Goal: Task Accomplishment & Management: Manage account settings

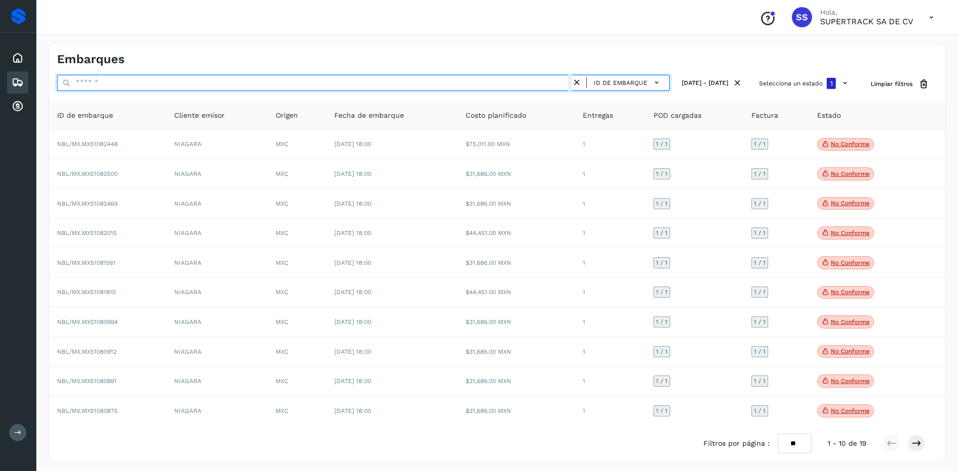
click at [94, 81] on input "text" at bounding box center [314, 83] width 515 height 16
type input "*"
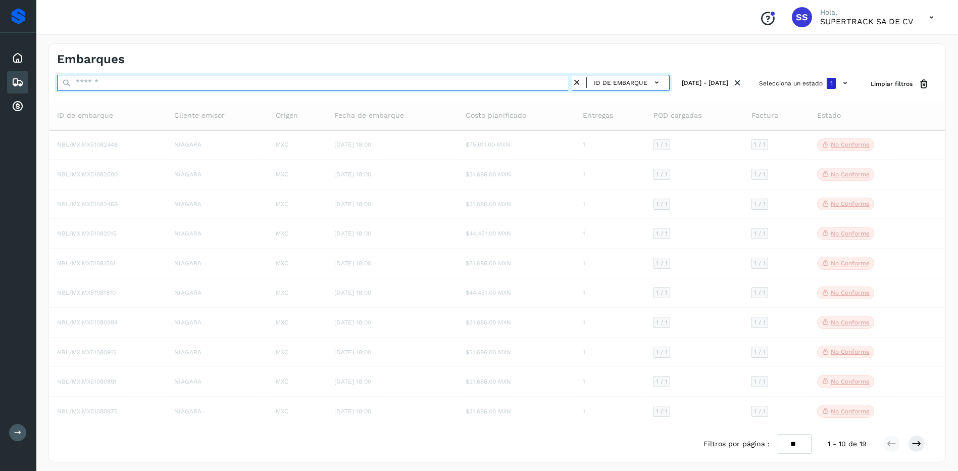
type input "*"
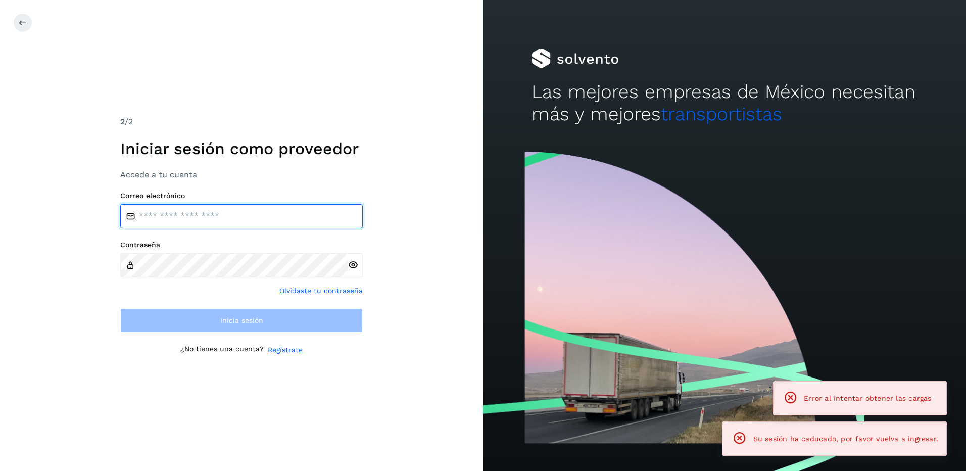
type input "**********"
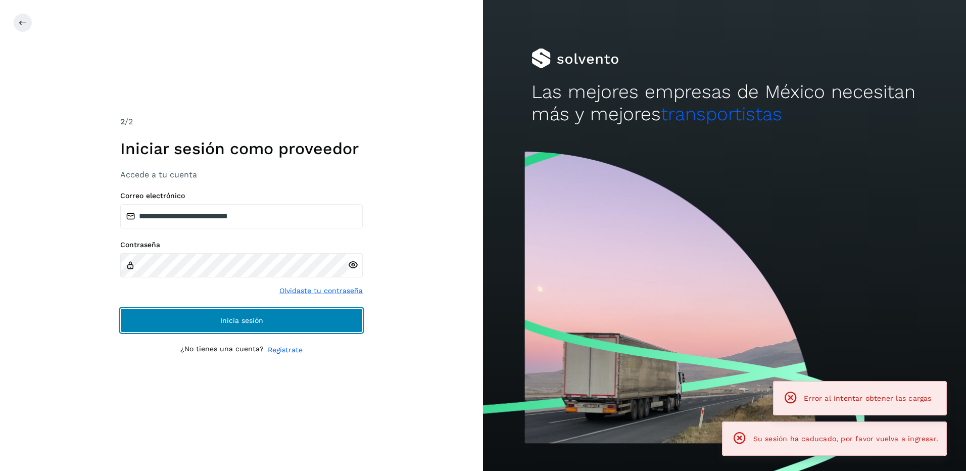
click at [275, 315] on button "Inicia sesión" at bounding box center [241, 320] width 242 height 24
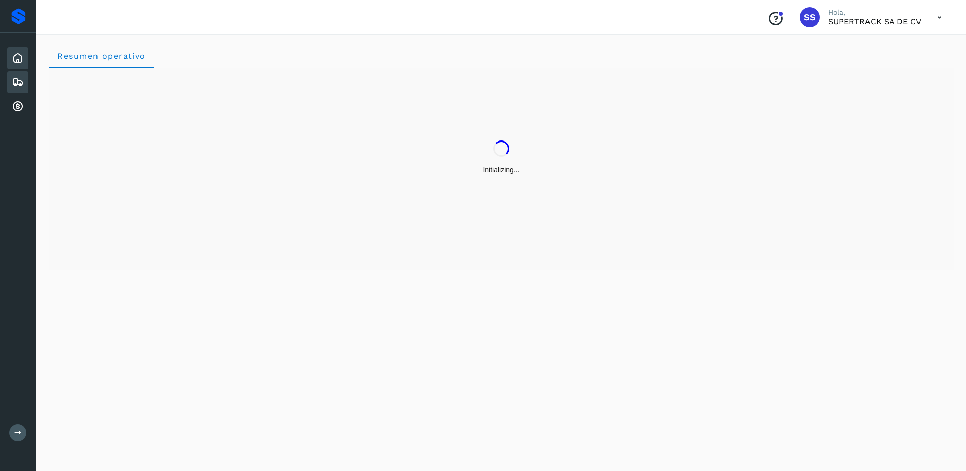
click at [16, 81] on icon at bounding box center [18, 82] width 12 height 12
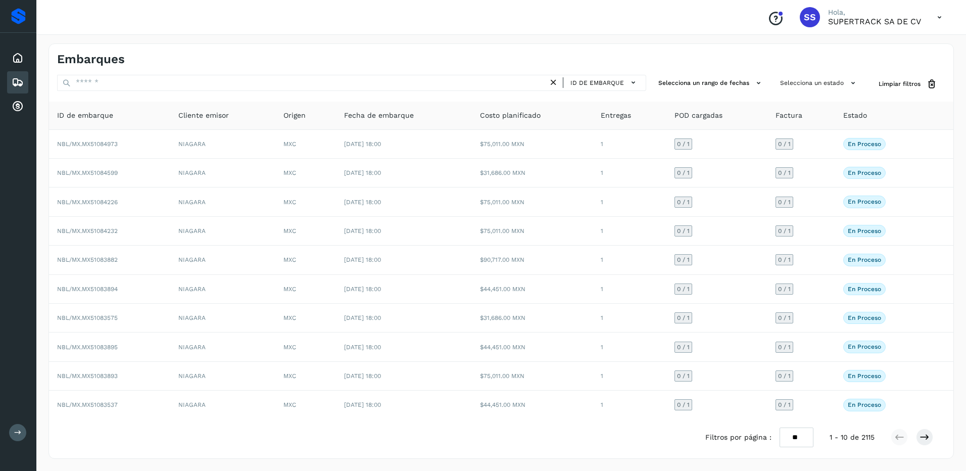
click at [96, 91] on div "ID de embarque" at bounding box center [351, 84] width 589 height 19
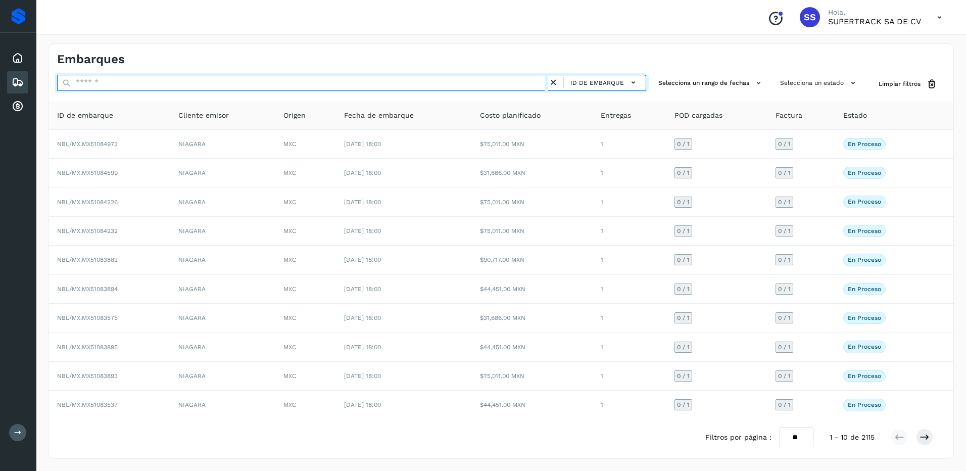
click at [103, 85] on input "text" at bounding box center [302, 83] width 491 height 16
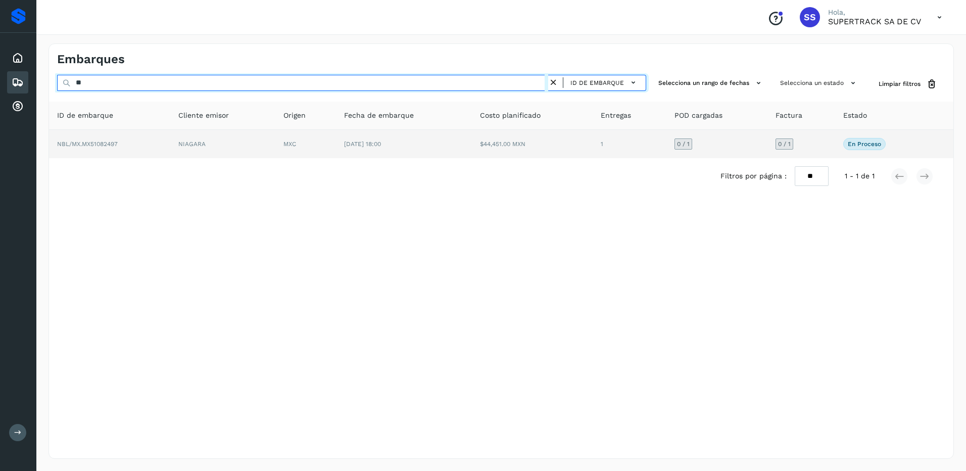
type input "*"
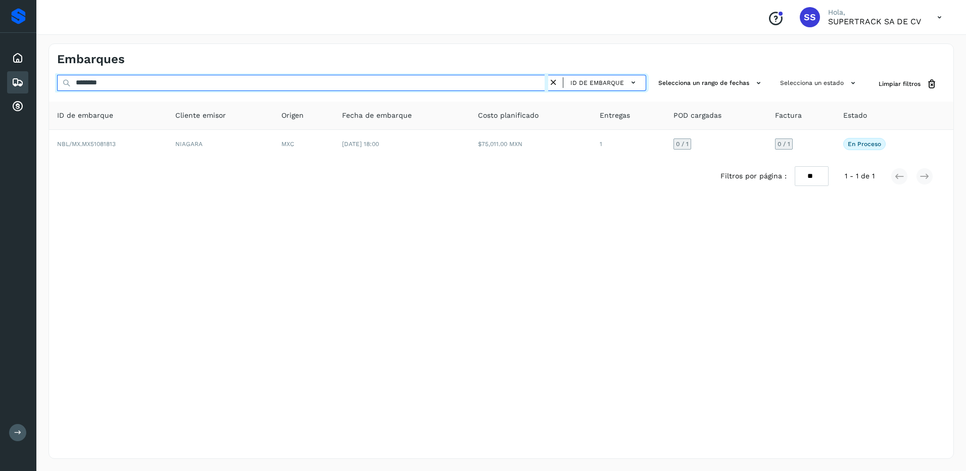
drag, startPoint x: 123, startPoint y: 82, endPoint x: -2, endPoint y: 82, distance: 124.7
click at [0, 82] on html "Proveedores Inicio Embarques Cuentas por cobrar Salir Conoce nuestros beneficio…" at bounding box center [483, 235] width 966 height 471
drag, startPoint x: 132, startPoint y: 84, endPoint x: 37, endPoint y: 93, distance: 95.3
click at [37, 93] on div "Embarques ******** ID de embarque Selecciona un rango de fechas Selecciona un e…" at bounding box center [500, 250] width 929 height 439
click at [116, 78] on input "********" at bounding box center [302, 83] width 491 height 16
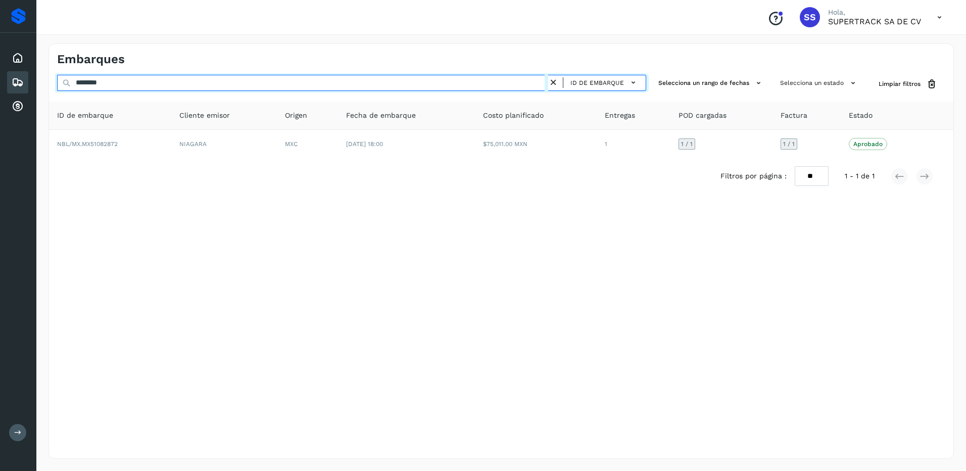
click at [127, 86] on input "********" at bounding box center [302, 83] width 491 height 16
type input "*"
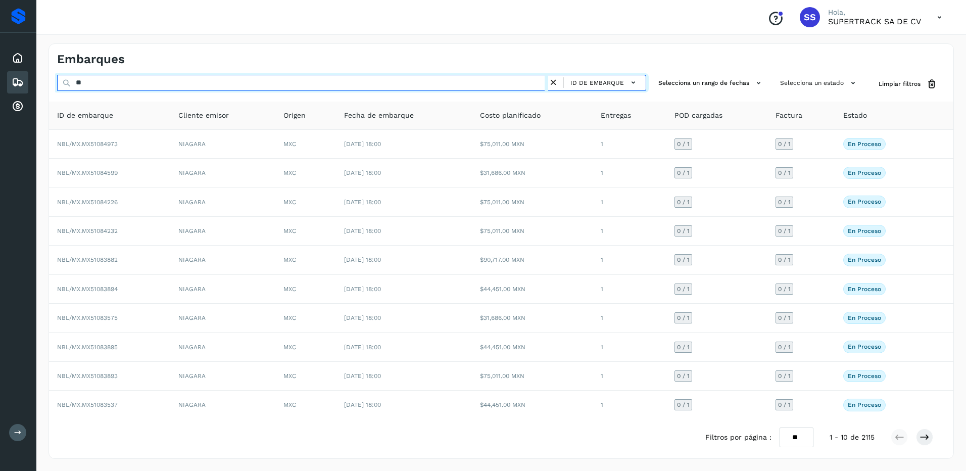
type input "*"
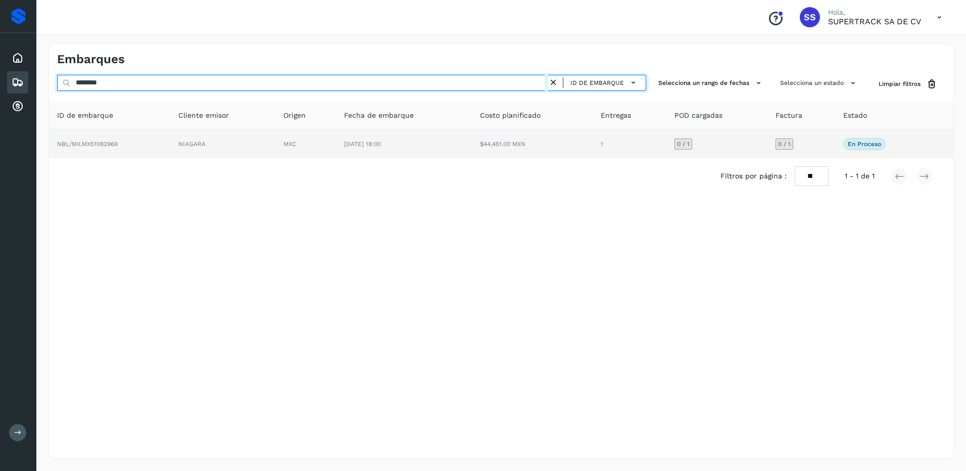
type input "********"
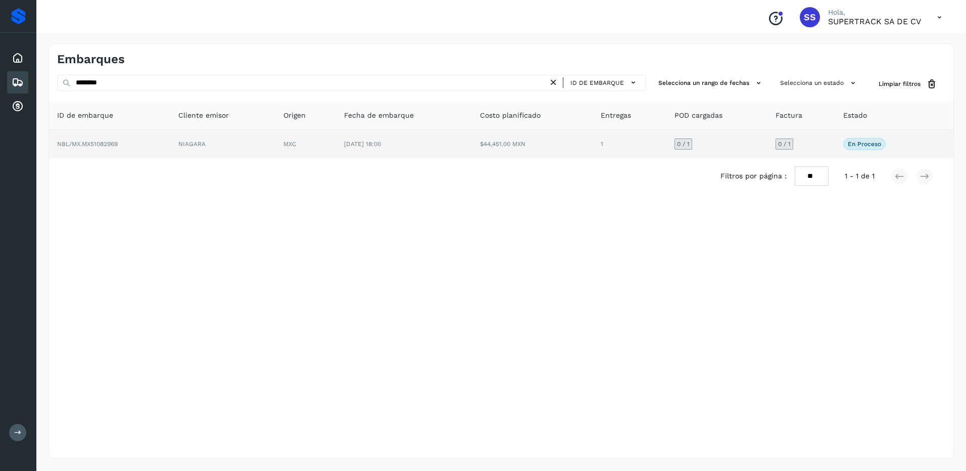
click at [360, 142] on span "[DATE] 18:00" at bounding box center [362, 143] width 37 height 7
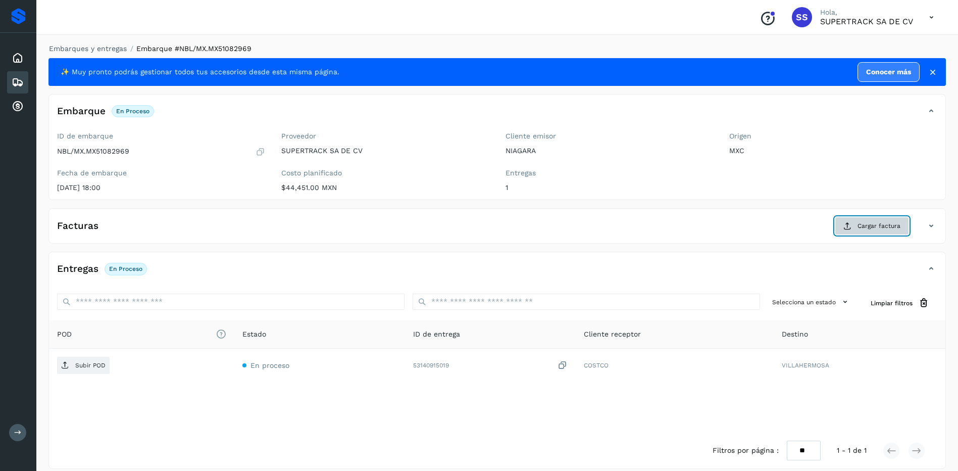
click at [866, 230] on span "Cargar factura" at bounding box center [879, 225] width 43 height 9
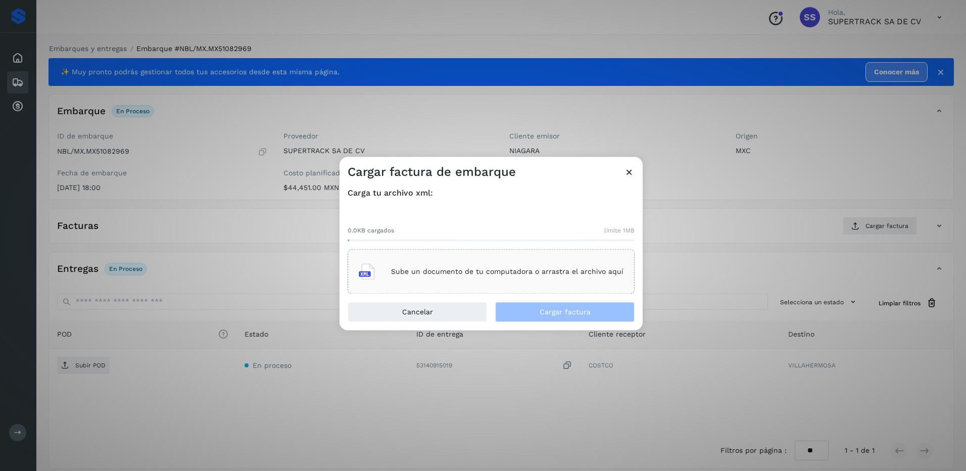
click at [499, 275] on p "Sube un documento de tu computadora o arrastra el archivo aquí" at bounding box center [507, 271] width 232 height 9
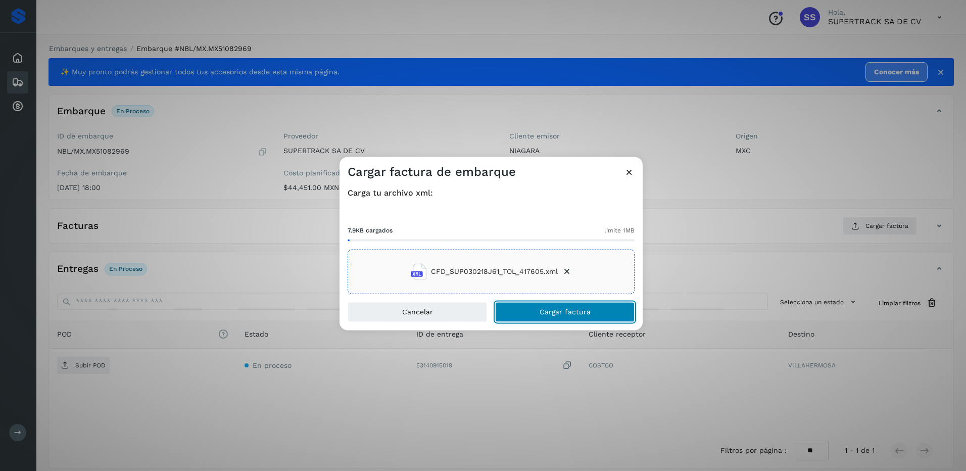
click at [567, 314] on span "Cargar factura" at bounding box center [564, 312] width 51 height 7
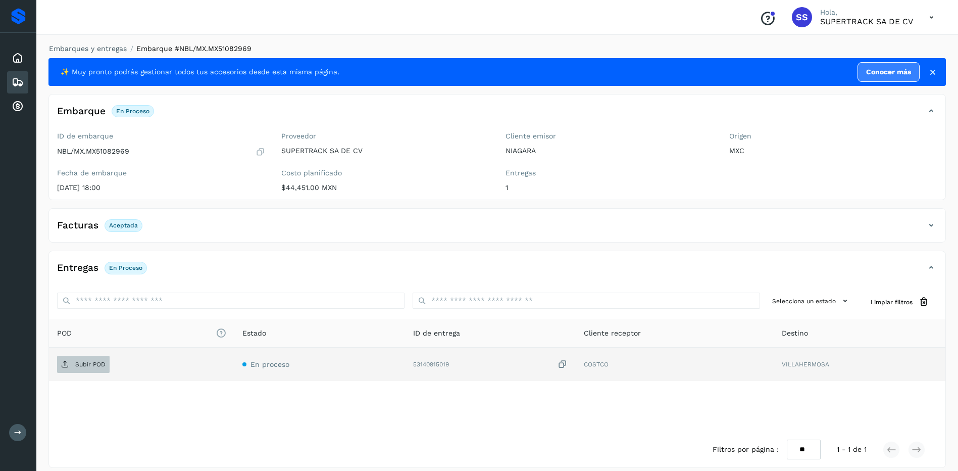
click at [85, 371] on span "Subir POD" at bounding box center [83, 364] width 53 height 16
click at [111, 50] on link "Embarques y entregas" at bounding box center [88, 48] width 78 height 8
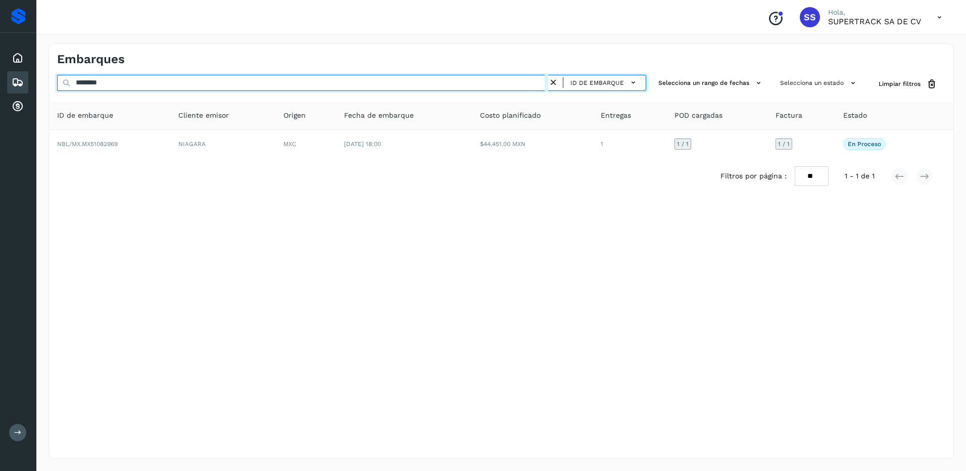
drag, startPoint x: 118, startPoint y: 78, endPoint x: 24, endPoint y: 82, distance: 94.0
click at [26, 82] on div "Proveedores Inicio Embarques Cuentas por cobrar Salir Conoce nuestros beneficio…" at bounding box center [483, 235] width 966 height 471
type input "*"
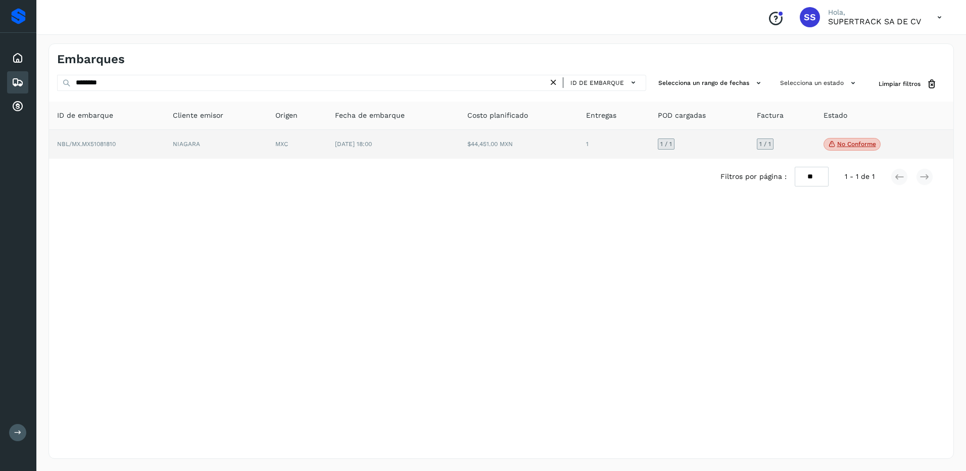
click at [845, 144] on p "No conforme" at bounding box center [856, 143] width 39 height 7
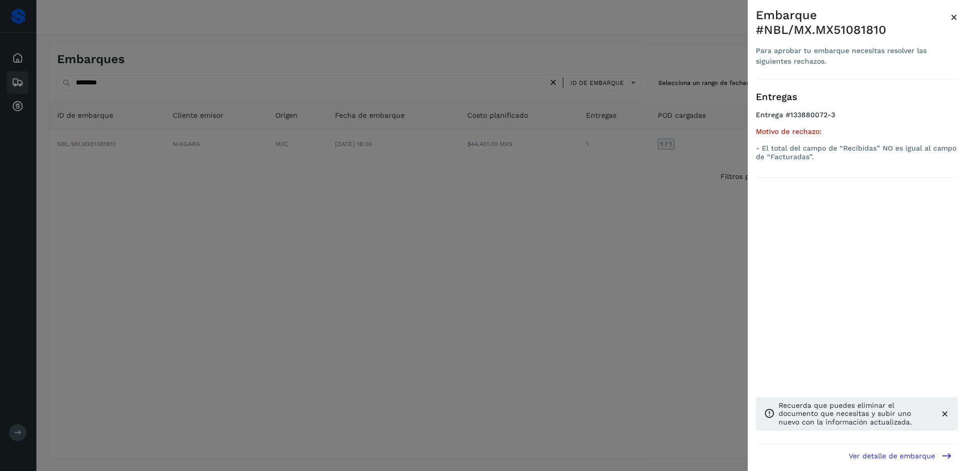
click at [601, 259] on div at bounding box center [483, 235] width 966 height 471
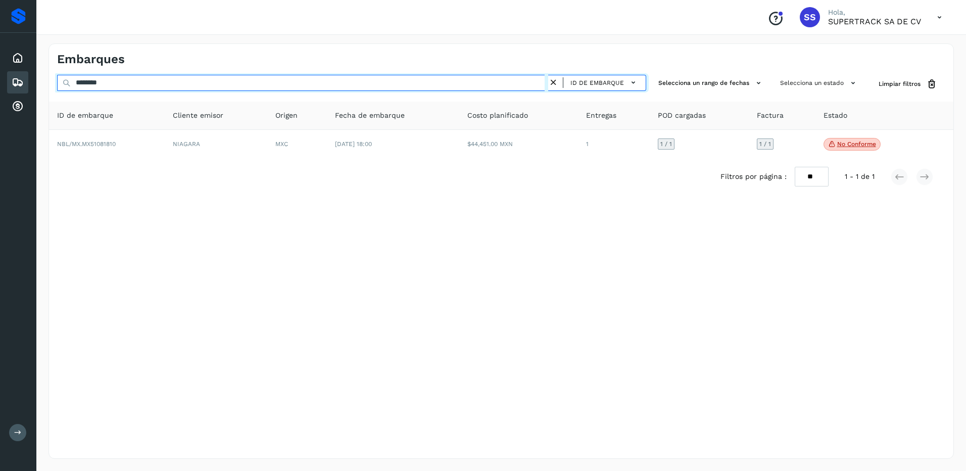
drag, startPoint x: 150, startPoint y: 79, endPoint x: 10, endPoint y: 75, distance: 140.5
click at [6, 75] on div "Proveedores Inicio Embarques Cuentas por cobrar Salir Conoce nuestros beneficio…" at bounding box center [483, 235] width 966 height 471
drag, startPoint x: 148, startPoint y: 87, endPoint x: 0, endPoint y: 81, distance: 148.1
click at [0, 81] on html "Proveedores Inicio Embarques Cuentas por cobrar Salir Conoce nuestros beneficio…" at bounding box center [483, 235] width 966 height 471
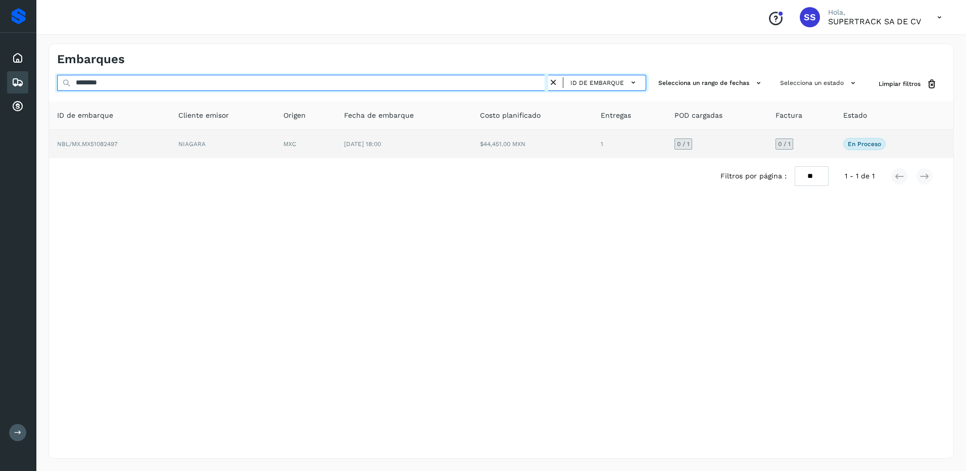
type input "********"
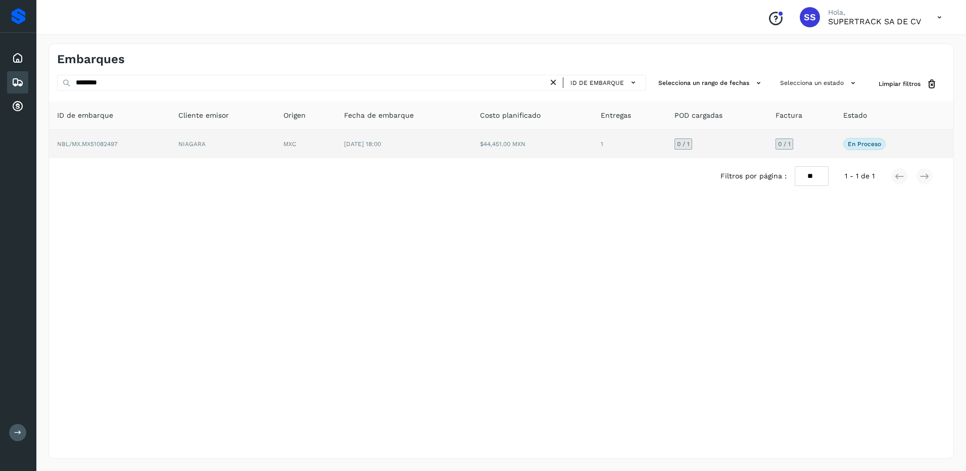
click at [548, 151] on td "$44,451.00 MXN" at bounding box center [532, 144] width 121 height 28
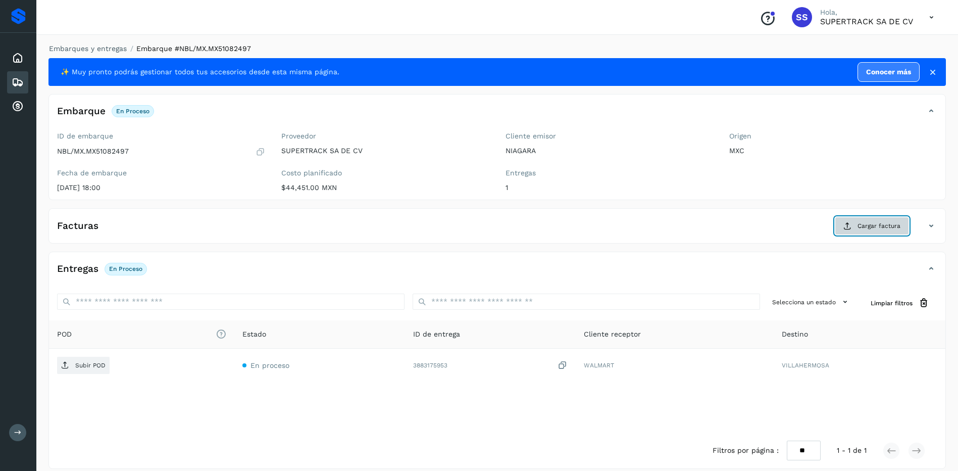
click at [860, 222] on span "Cargar factura" at bounding box center [879, 225] width 43 height 9
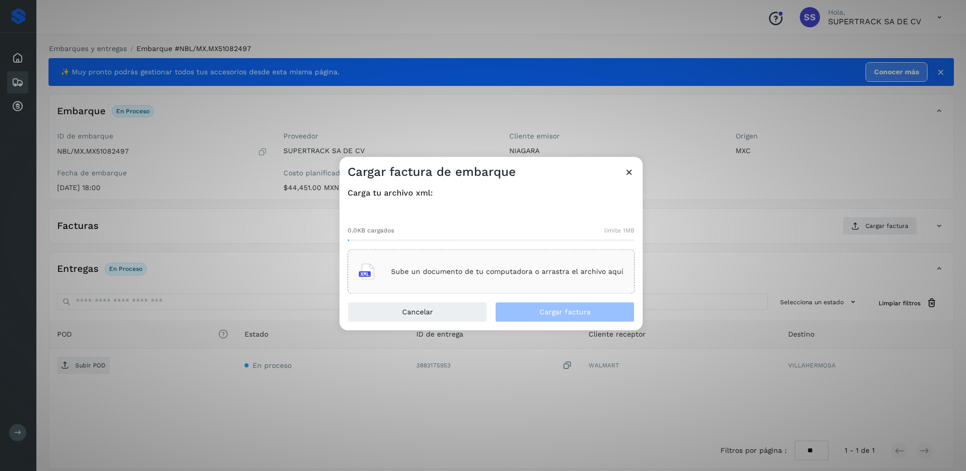
click at [626, 168] on icon at bounding box center [629, 172] width 11 height 11
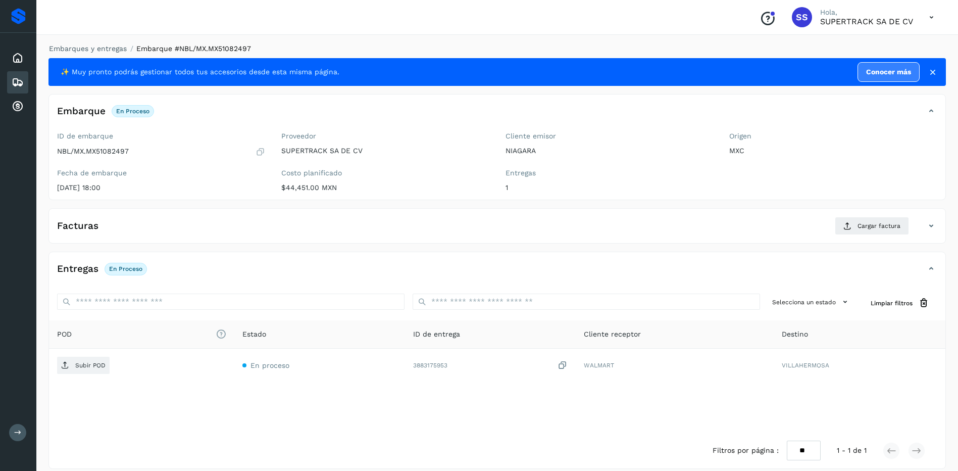
click at [867, 235] on div "Facturas Cargar factura" at bounding box center [497, 230] width 896 height 26
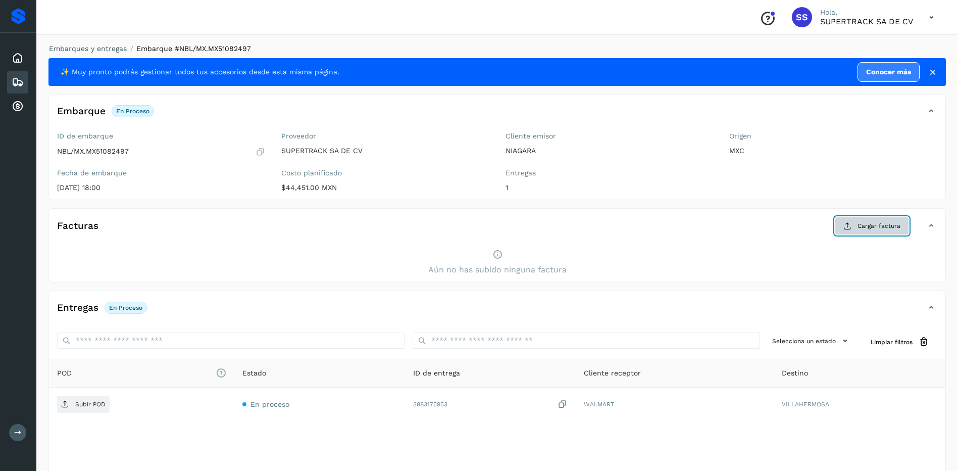
click at [862, 226] on span "Cargar factura" at bounding box center [879, 225] width 43 height 9
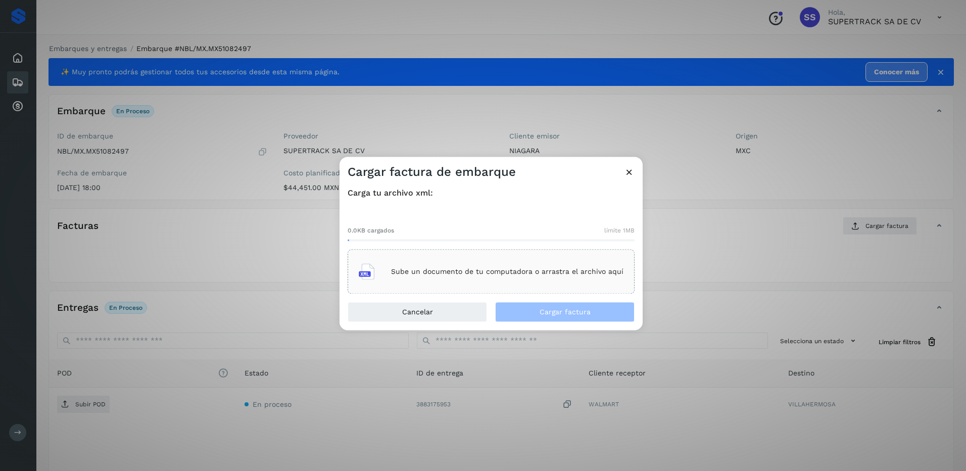
click at [436, 273] on p "Sube un documento de tu computadora o arrastra el archivo aquí" at bounding box center [507, 271] width 232 height 9
click at [634, 164] on div "Cargar factura de embarque" at bounding box center [490, 168] width 303 height 23
click at [630, 168] on icon at bounding box center [629, 172] width 11 height 11
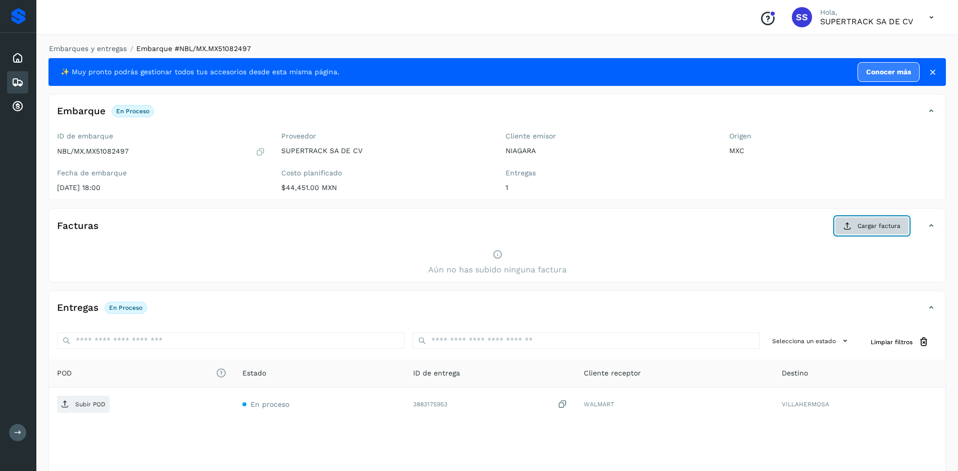
click at [856, 231] on button "Cargar factura" at bounding box center [872, 226] width 74 height 18
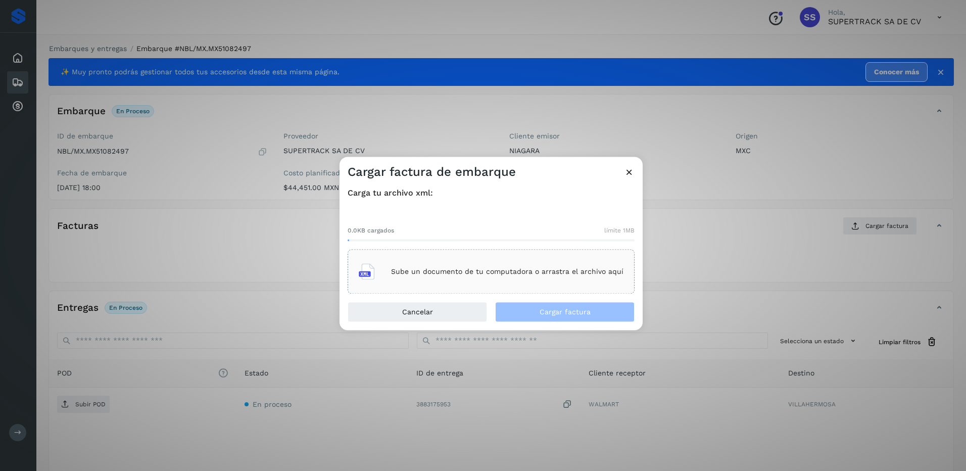
click at [494, 260] on div "Sube un documento de tu computadora o arrastra el archivo aquí" at bounding box center [491, 271] width 265 height 27
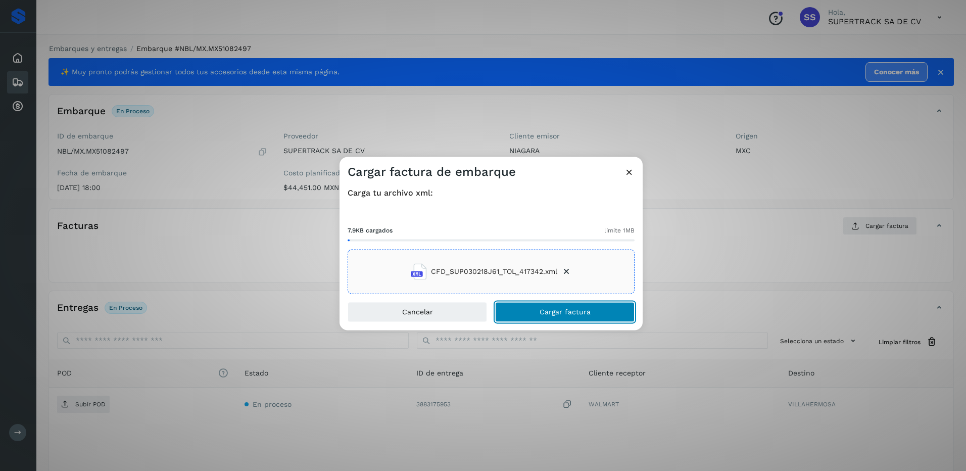
click at [578, 307] on button "Cargar factura" at bounding box center [564, 312] width 139 height 20
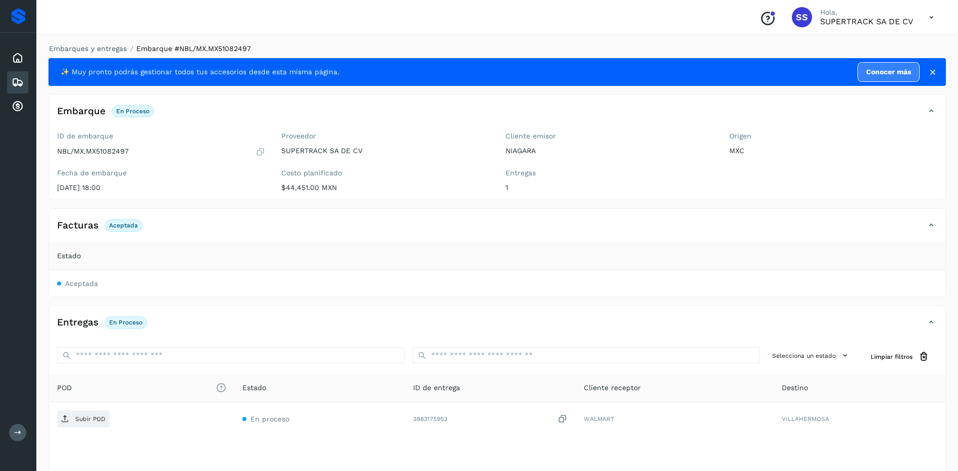
scroll to position [64, 0]
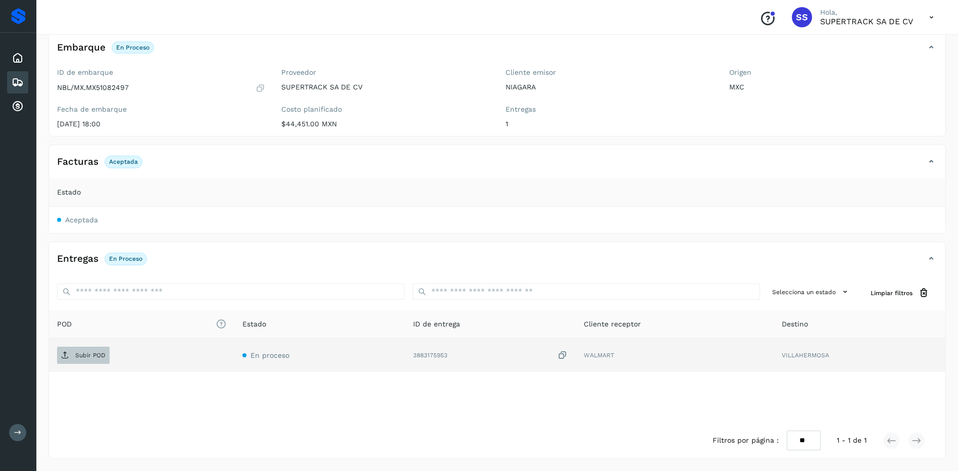
click at [98, 355] on p "Subir POD" at bounding box center [90, 354] width 30 height 7
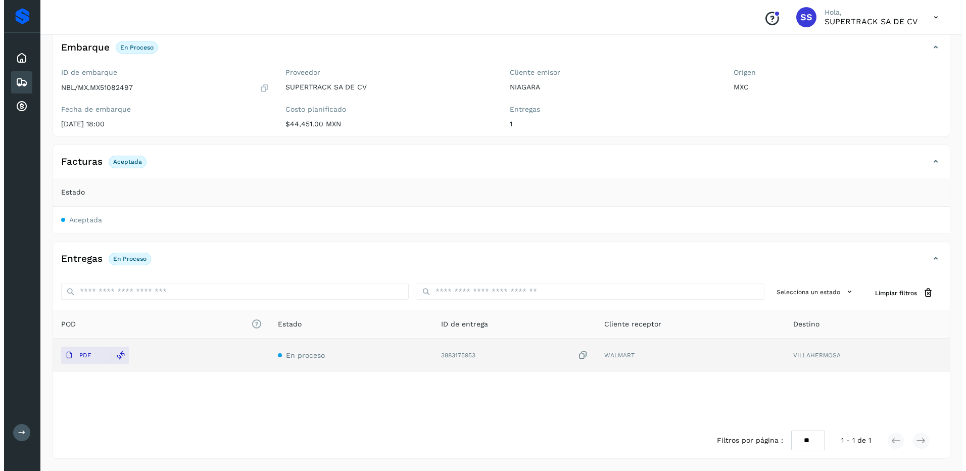
scroll to position [0, 0]
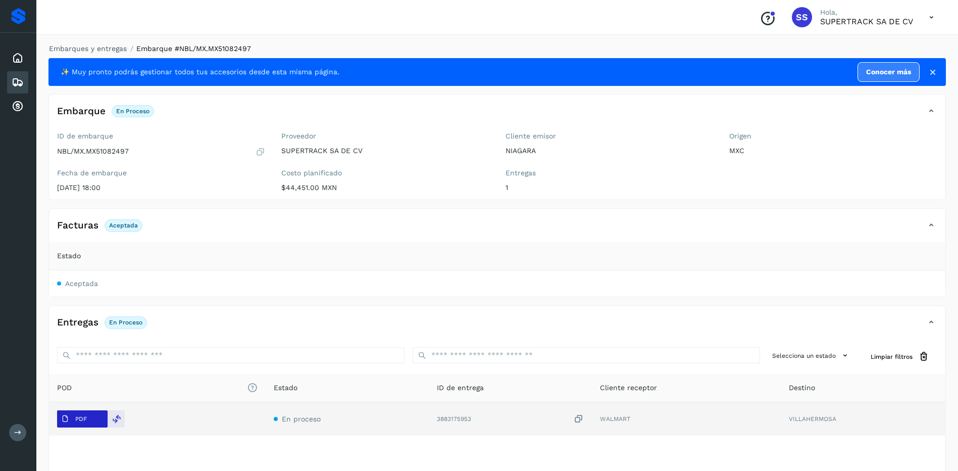
click at [73, 422] on span "PDF" at bounding box center [74, 419] width 34 height 16
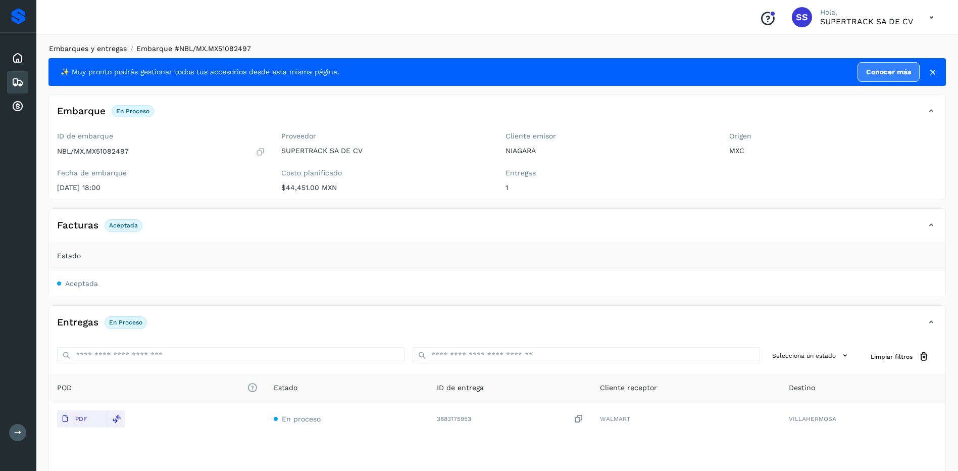
click at [96, 48] on link "Embarques y entregas" at bounding box center [88, 48] width 78 height 8
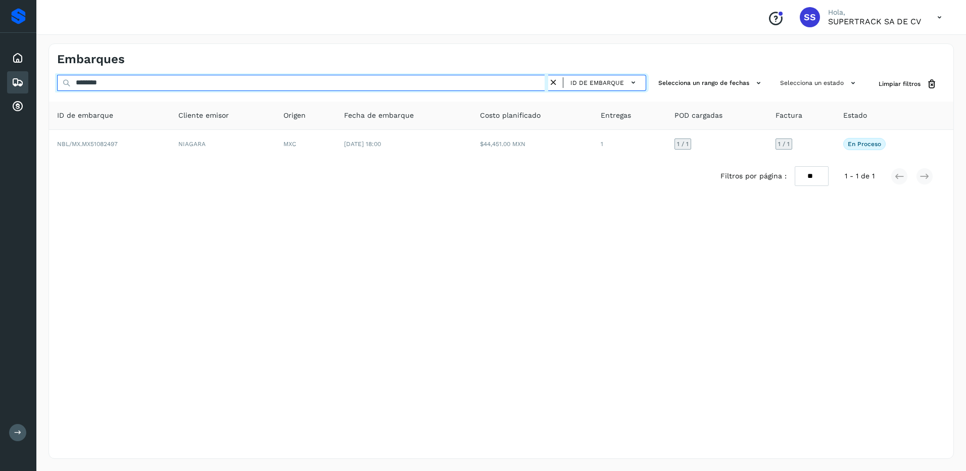
drag, startPoint x: 121, startPoint y: 82, endPoint x: 2, endPoint y: 81, distance: 119.2
click at [0, 82] on html "Proveedores Inicio Embarques Cuentas por cobrar Salir Conoce nuestros beneficio…" at bounding box center [483, 235] width 966 height 471
drag, startPoint x: 134, startPoint y: 76, endPoint x: 128, endPoint y: 79, distance: 6.6
click at [130, 78] on input "********" at bounding box center [302, 83] width 491 height 16
drag, startPoint x: 124, startPoint y: 82, endPoint x: 0, endPoint y: 83, distance: 124.2
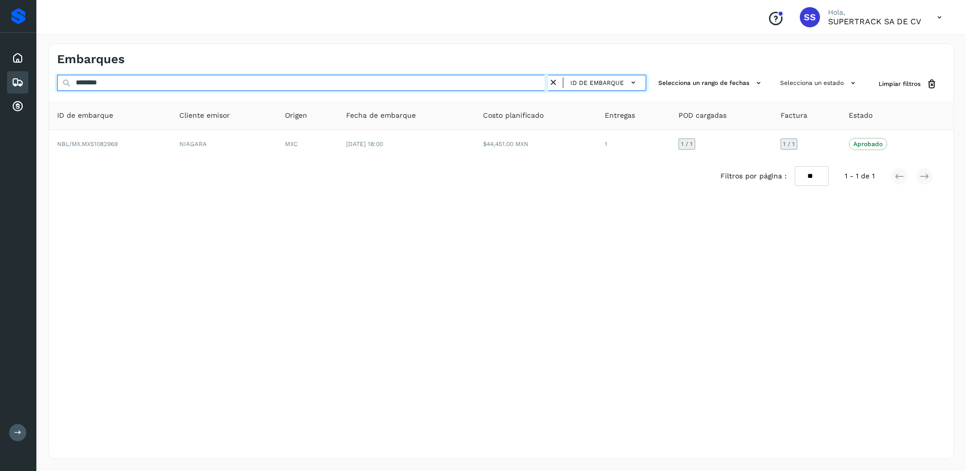
click at [0, 83] on html "Proveedores Inicio Embarques Cuentas por cobrar Salir Conoce nuestros beneficio…" at bounding box center [483, 235] width 966 height 471
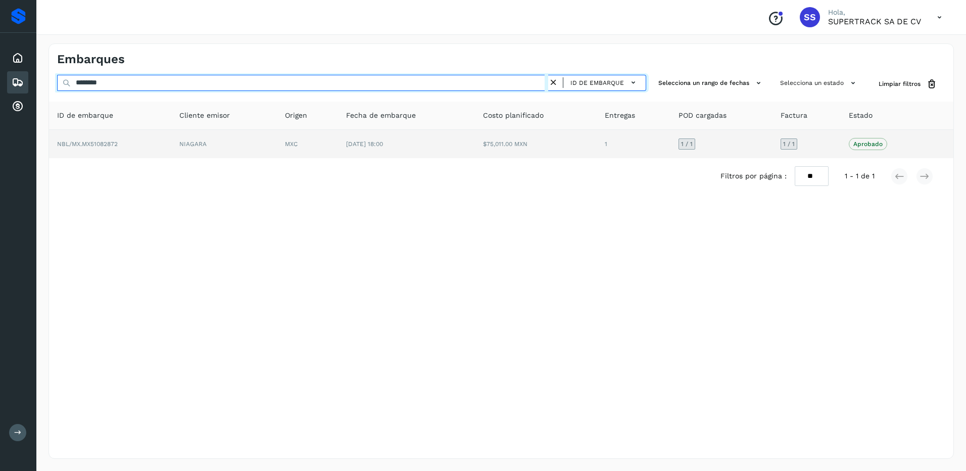
type input "********"
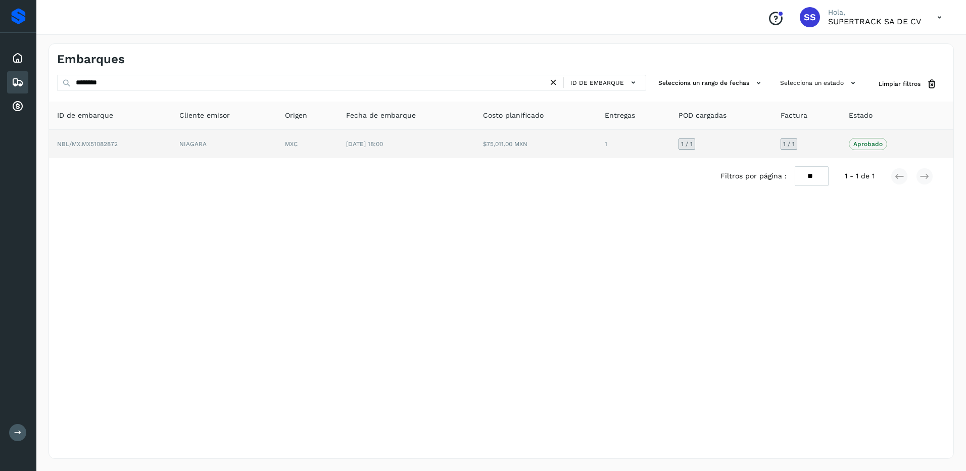
click at [499, 146] on td "$75,011.00 MXN" at bounding box center [536, 144] width 122 height 28
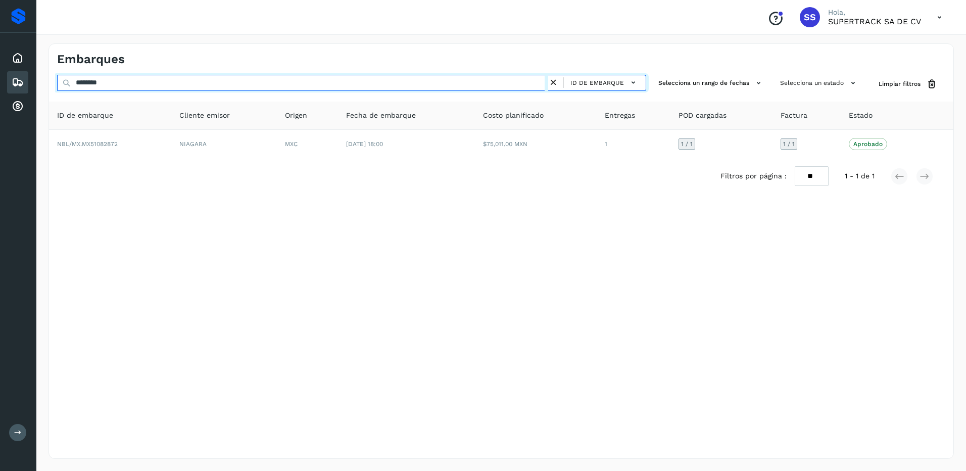
drag, startPoint x: 179, startPoint y: 83, endPoint x: 52, endPoint y: 83, distance: 127.8
click at [52, 83] on div "******** ID de embarque Selecciona un rango de fechas Selecciona un estado Limp…" at bounding box center [501, 84] width 904 height 19
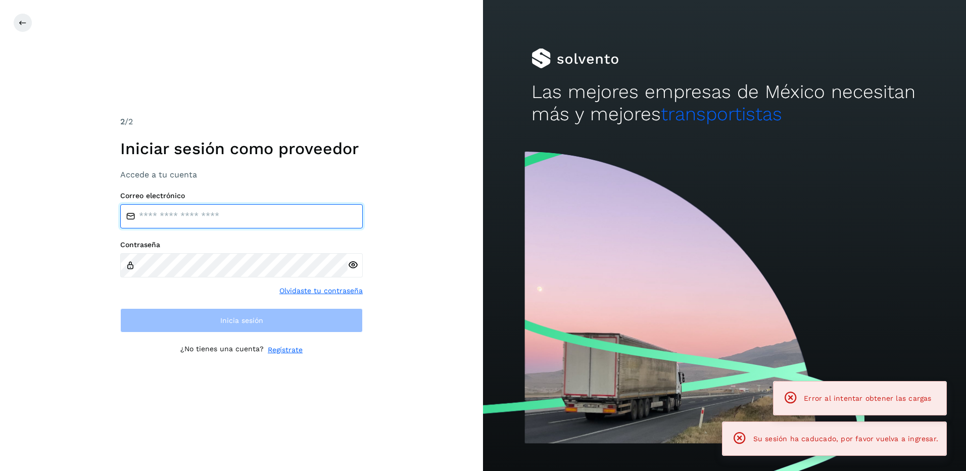
type input "**********"
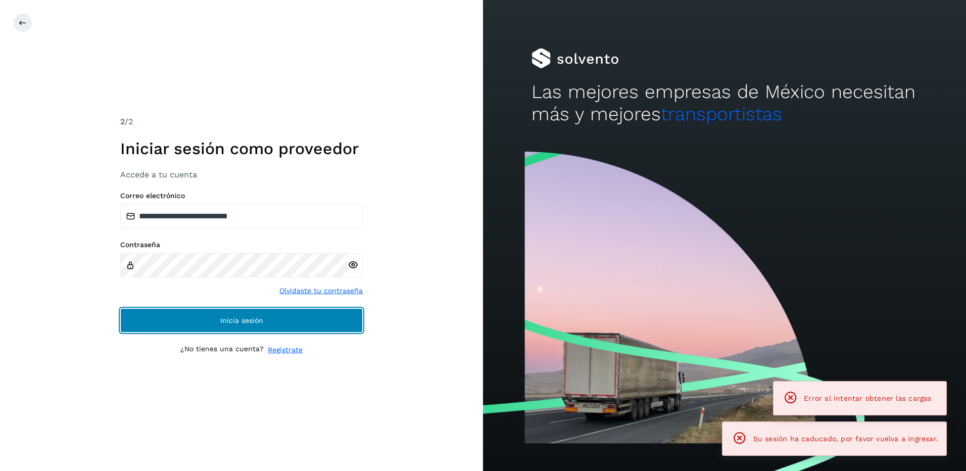
click at [292, 314] on button "Inicia sesión" at bounding box center [241, 320] width 242 height 24
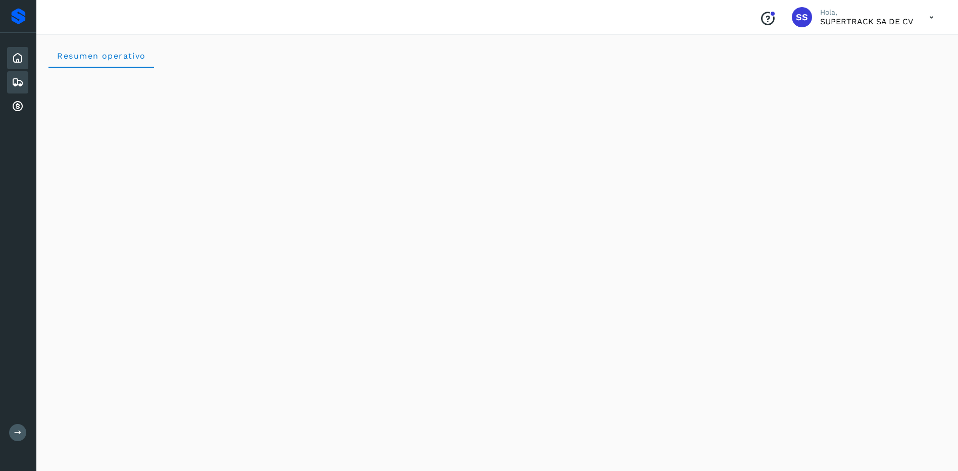
click at [18, 88] on icon at bounding box center [18, 82] width 12 height 12
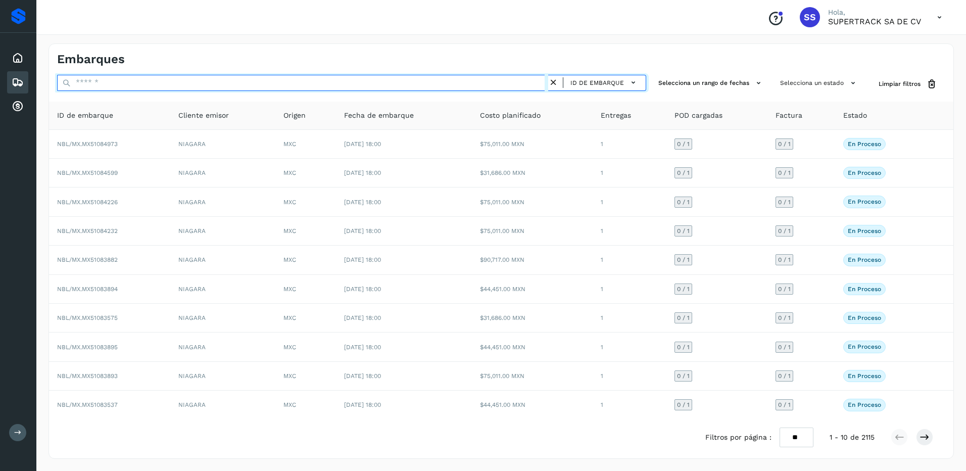
click at [95, 84] on input "text" at bounding box center [302, 83] width 491 height 16
paste input "********"
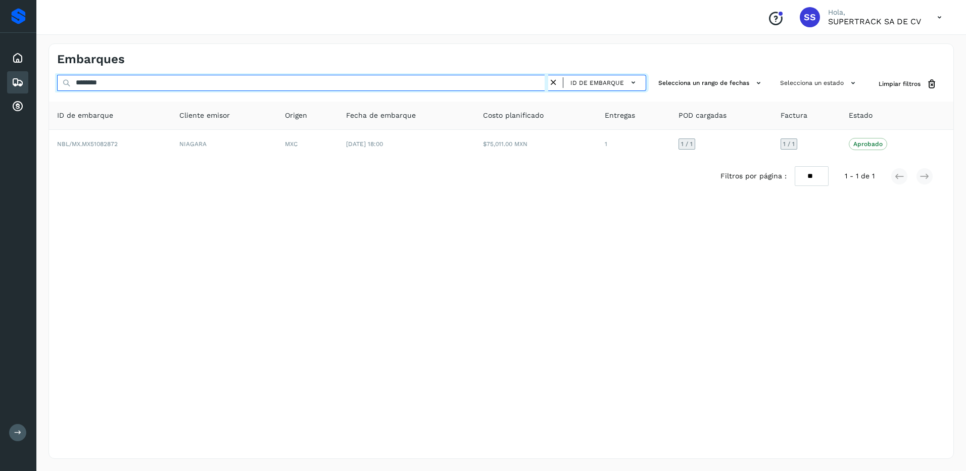
click at [0, 79] on html "Proveedores Inicio Embarques Cuentas por cobrar Salir Conoce nuestros beneficio…" at bounding box center [483, 235] width 966 height 471
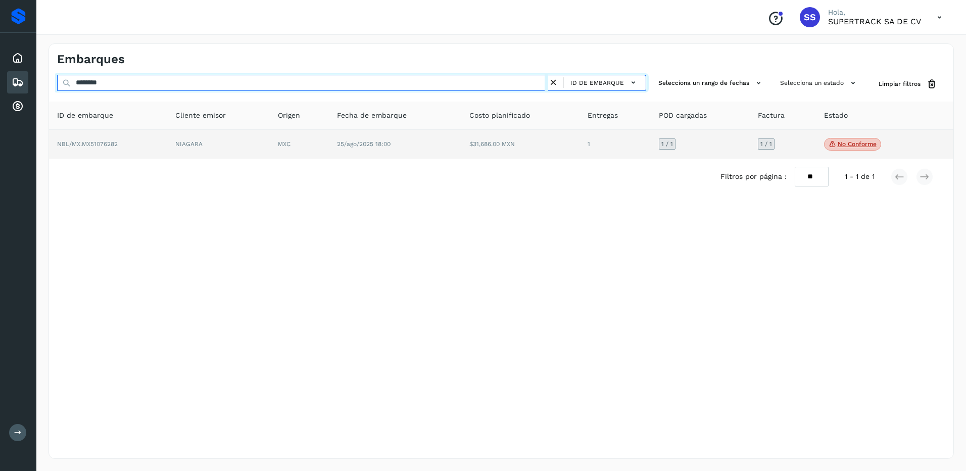
type input "********"
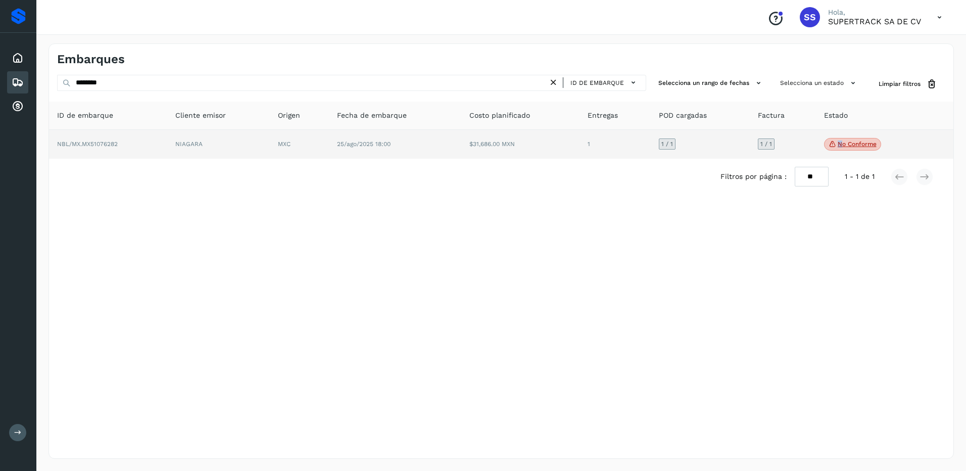
click at [839, 138] on span "No conforme" at bounding box center [852, 144] width 57 height 13
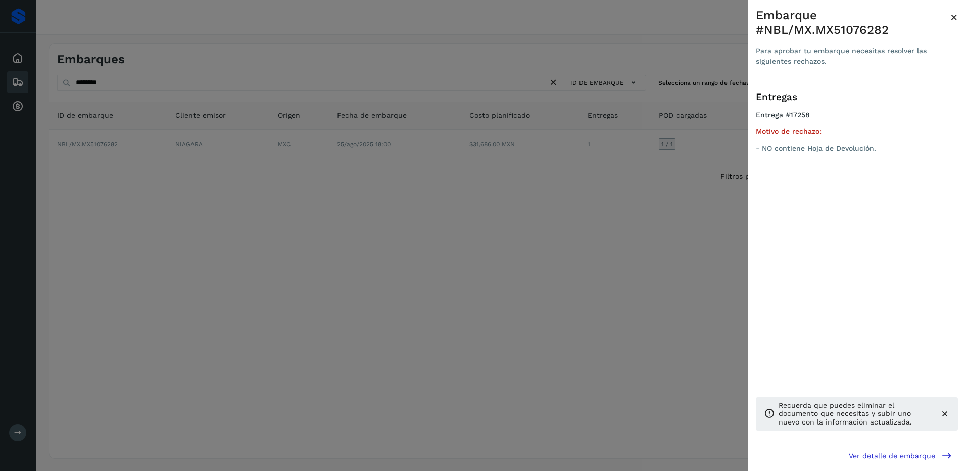
click at [526, 276] on div at bounding box center [483, 235] width 966 height 471
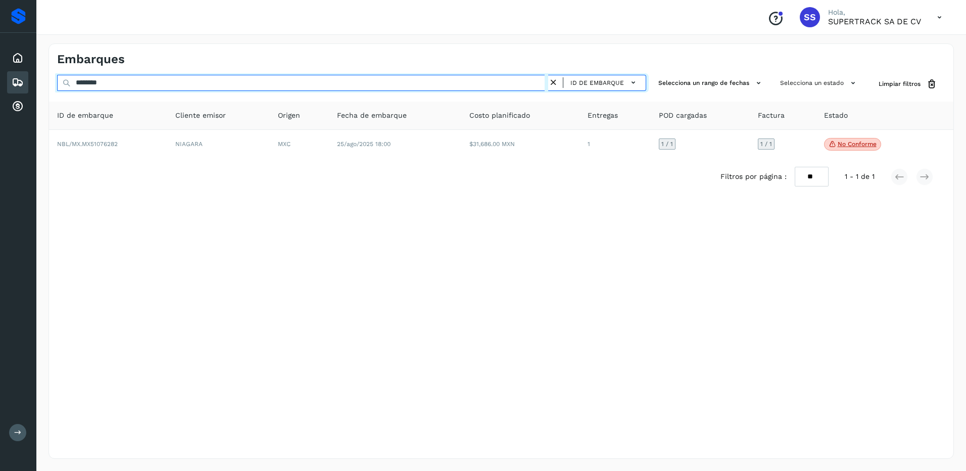
drag, startPoint x: 132, startPoint y: 86, endPoint x: 14, endPoint y: 76, distance: 119.1
click at [16, 77] on div "Proveedores Inicio Embarques Cuentas por cobrar Salir Conoce nuestros beneficio…" at bounding box center [483, 235] width 966 height 471
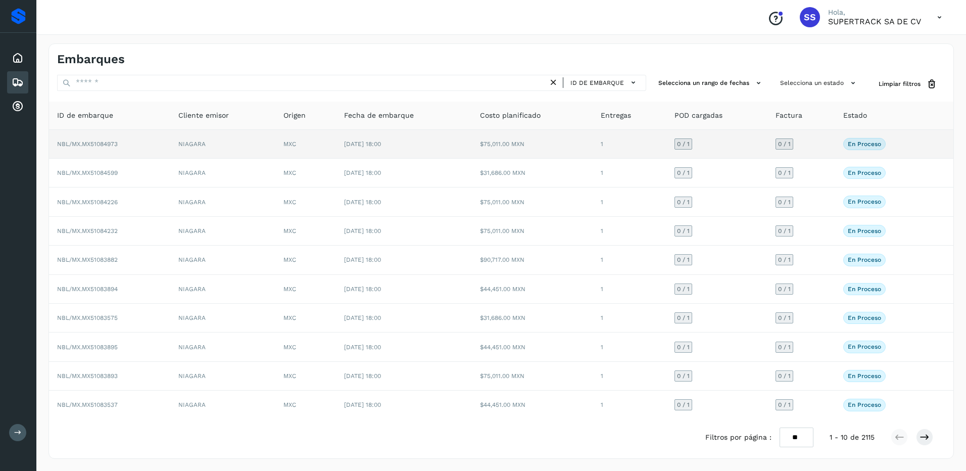
click at [146, 143] on td "NBL/MX.MX51084973" at bounding box center [109, 144] width 121 height 29
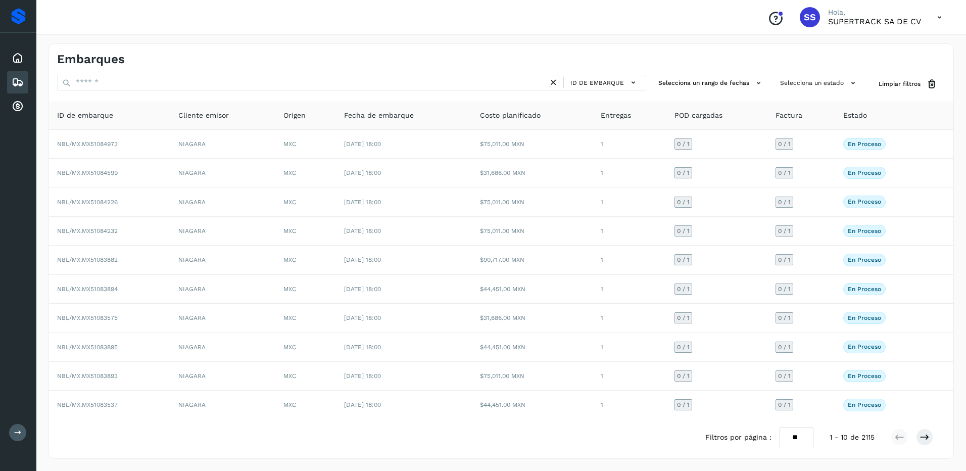
click at [32, 366] on div "Proveedores Inicio Embarques Cuentas por cobrar Salir" at bounding box center [18, 235] width 36 height 471
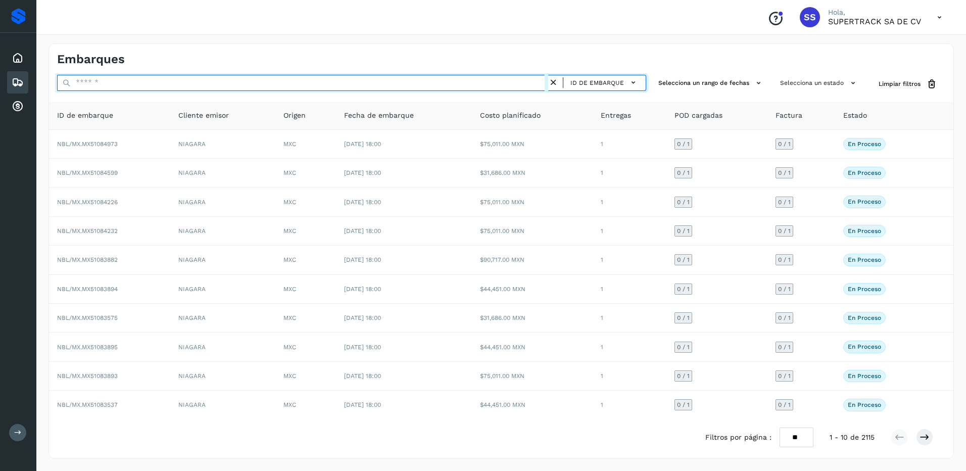
click at [122, 89] on input "text" at bounding box center [302, 83] width 491 height 16
click at [112, 86] on input "text" at bounding box center [302, 83] width 491 height 16
click at [113, 86] on input "text" at bounding box center [302, 83] width 491 height 16
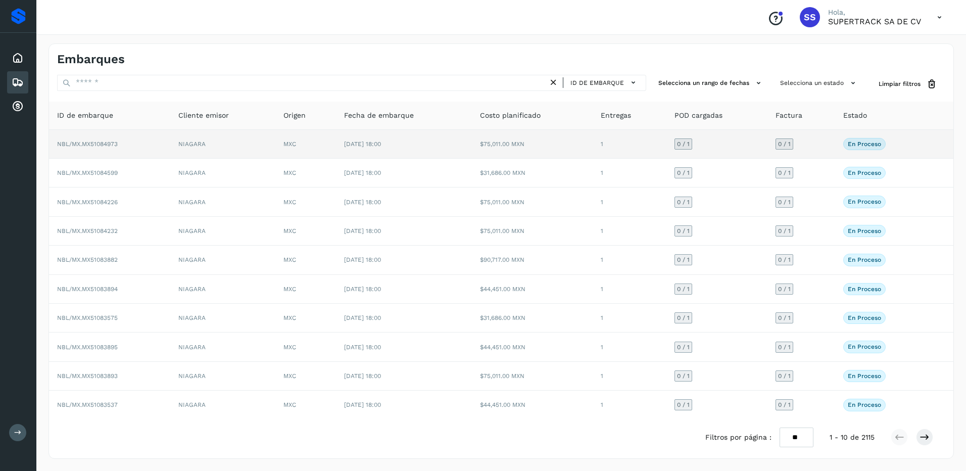
click at [165, 132] on td "NBL/MX.MX51084973" at bounding box center [109, 144] width 121 height 29
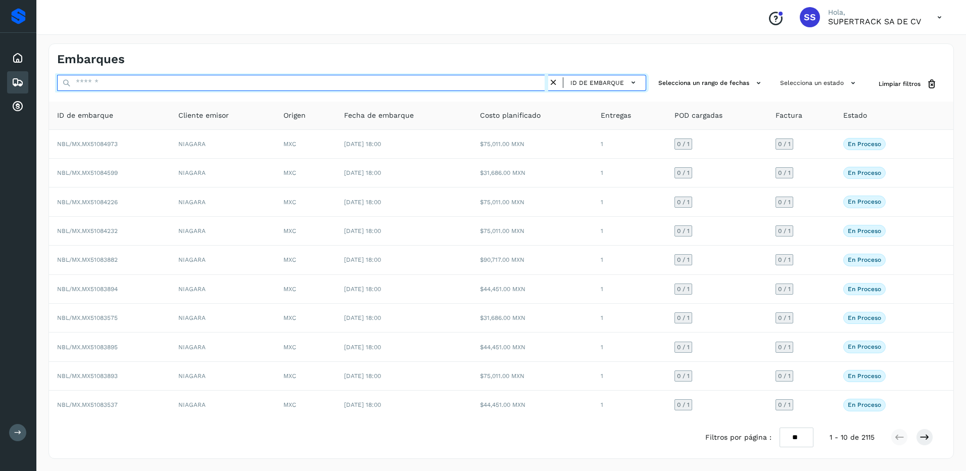
click at [168, 79] on input "text" at bounding box center [302, 83] width 491 height 16
click at [177, 86] on input "text" at bounding box center [302, 83] width 491 height 16
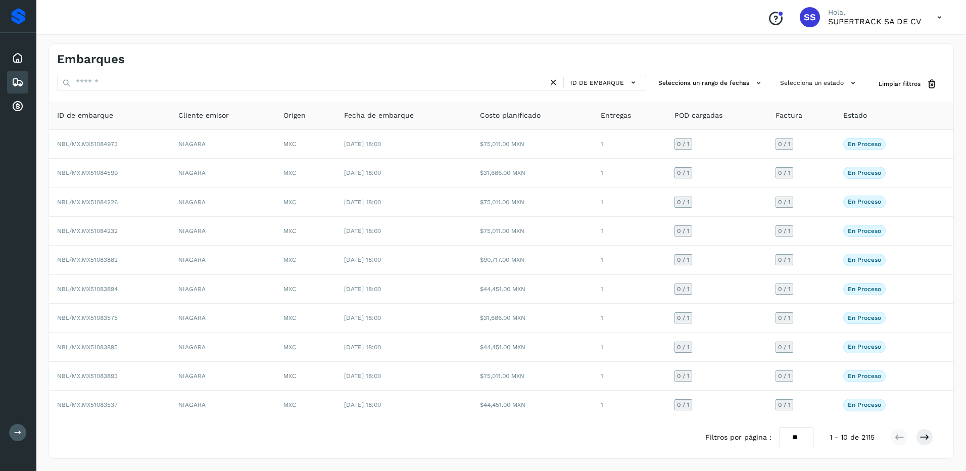
click at [124, 73] on div "Embarques ID de embarque Selecciona un rango de fechas Selecciona un estado Lim…" at bounding box center [500, 250] width 905 height 415
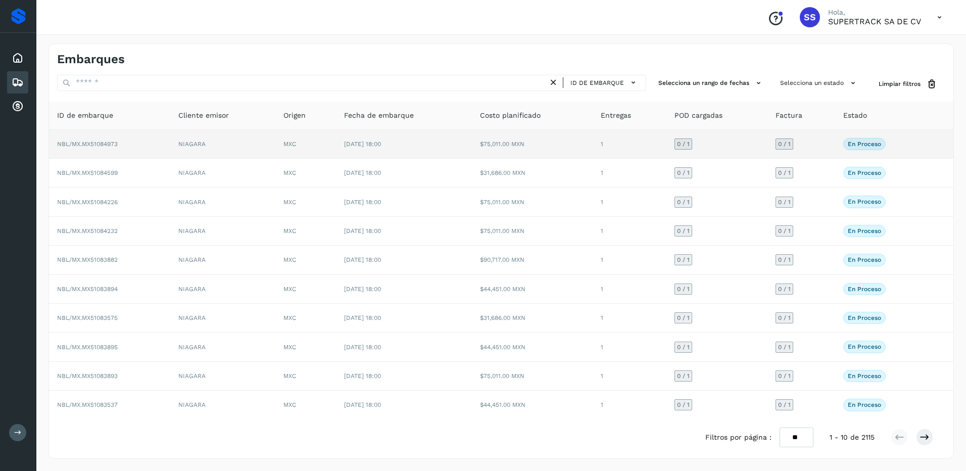
click at [142, 143] on td "NBL/MX.MX51084973" at bounding box center [109, 144] width 121 height 29
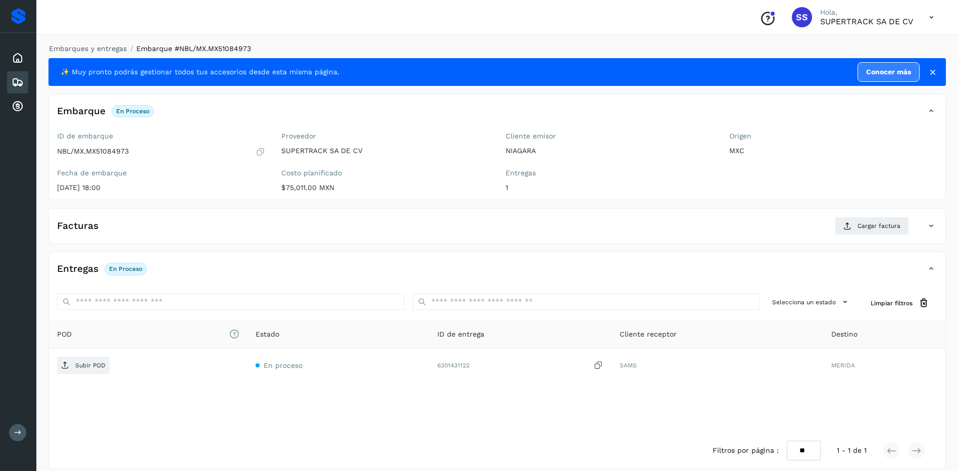
click at [96, 53] on li "Embarques y entregas" at bounding box center [84, 48] width 84 height 11
click at [112, 47] on link "Embarques y entregas" at bounding box center [88, 48] width 78 height 8
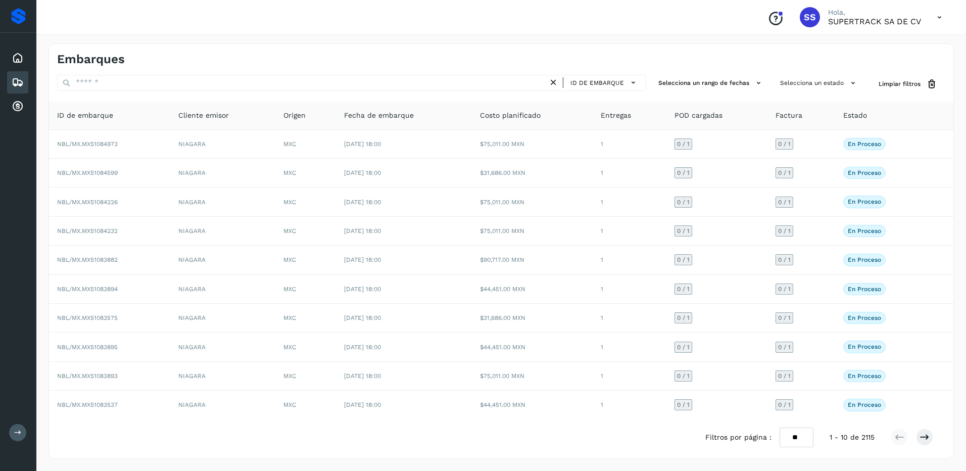
click at [129, 72] on div "Embarques ID de embarque Selecciona un rango de fechas Selecciona un estado Lim…" at bounding box center [500, 250] width 905 height 415
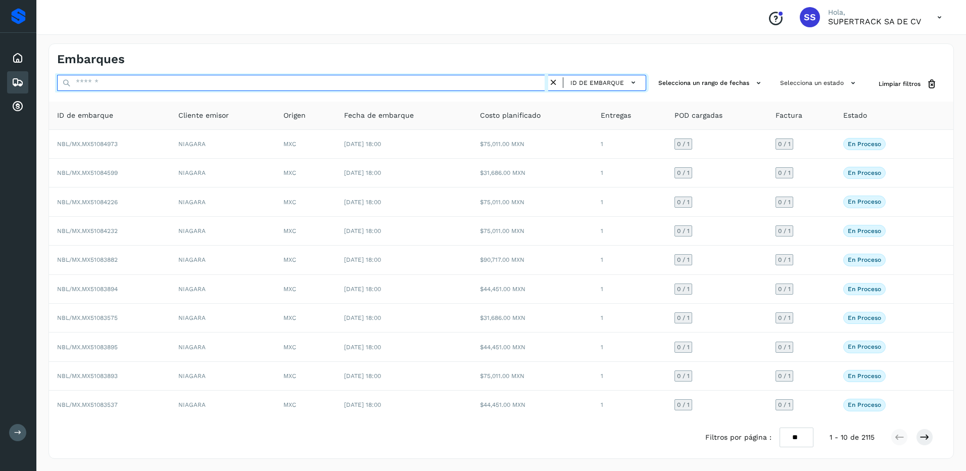
click at [131, 82] on input "text" at bounding box center [302, 83] width 491 height 16
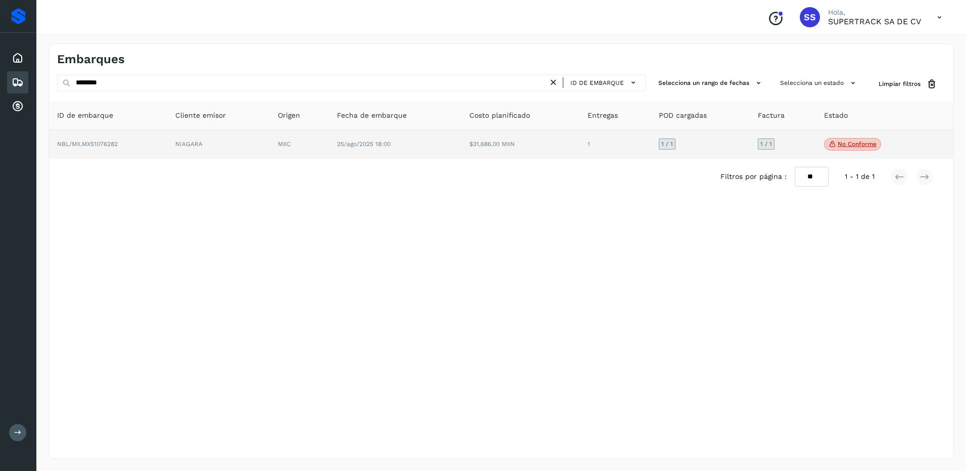
click at [835, 141] on span "No conforme" at bounding box center [852, 144] width 57 height 13
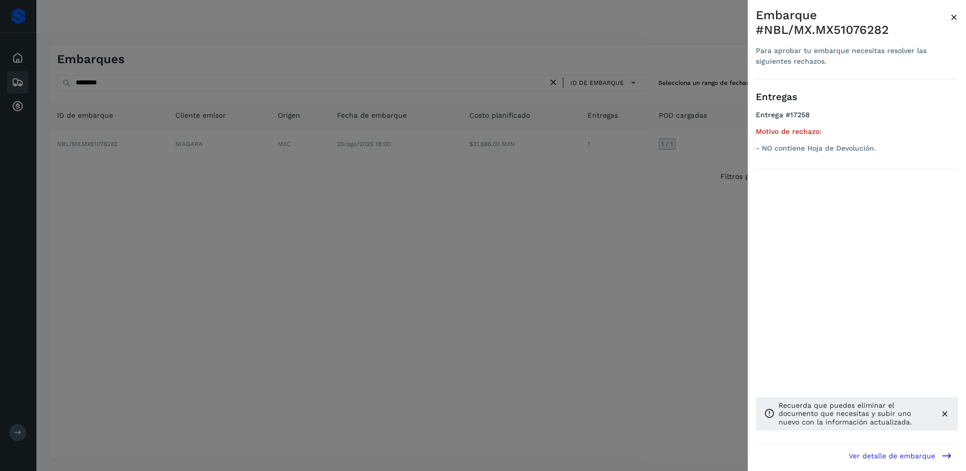
click at [586, 253] on div at bounding box center [483, 235] width 966 height 471
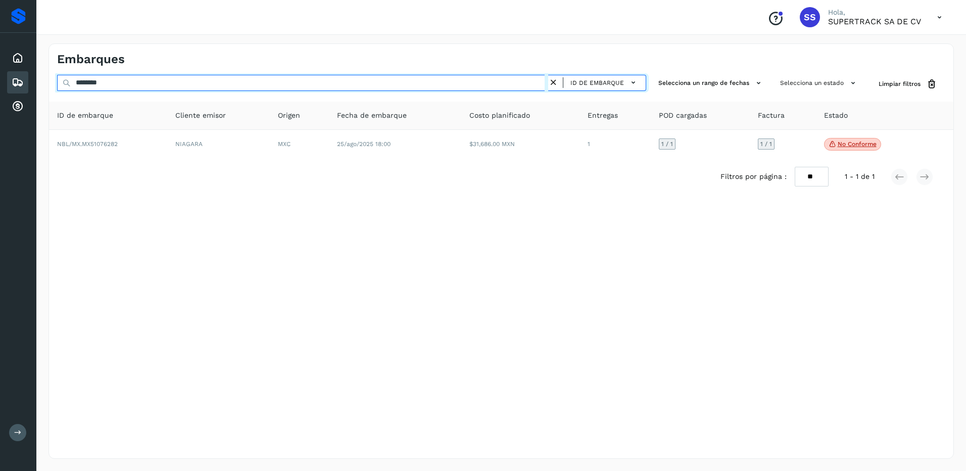
drag, startPoint x: 144, startPoint y: 87, endPoint x: -2, endPoint y: 80, distance: 146.6
click at [0, 80] on html "Proveedores Inicio Embarques Cuentas por cobrar Salir Conoce nuestros beneficio…" at bounding box center [483, 235] width 966 height 471
type input "********"
drag, startPoint x: 128, startPoint y: 88, endPoint x: 47, endPoint y: 88, distance: 81.3
click at [47, 88] on div "Embarques ******** ID de embarque Selecciona un rango de fechas Selecciona un e…" at bounding box center [500, 250] width 929 height 439
